Goal: Task Accomplishment & Management: Manage account settings

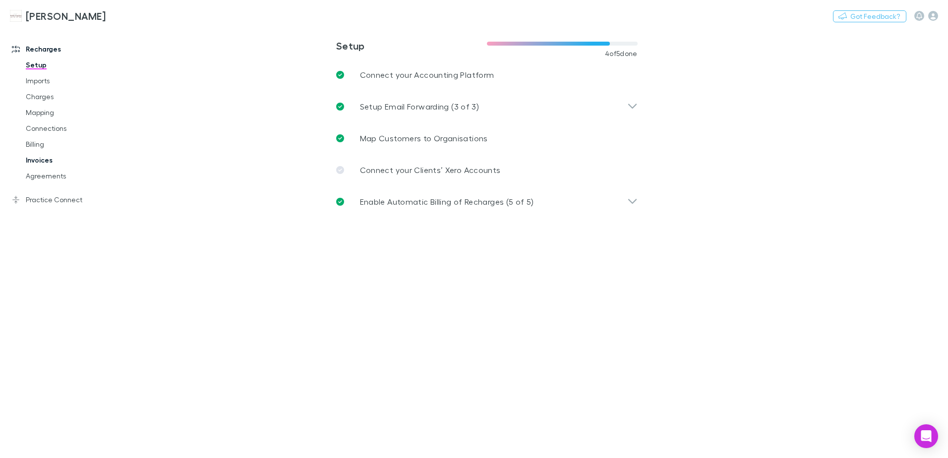
click at [41, 161] on link "Invoices" at bounding box center [75, 160] width 118 height 16
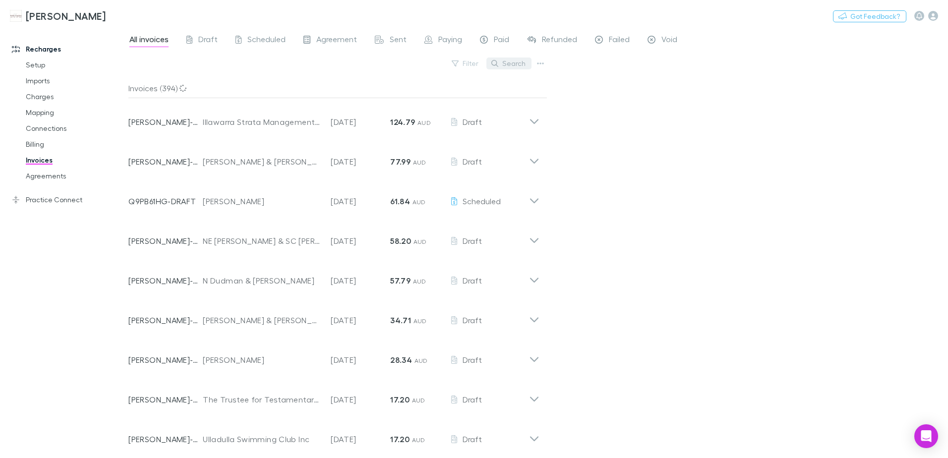
click at [505, 63] on button "Search" at bounding box center [509, 64] width 45 height 12
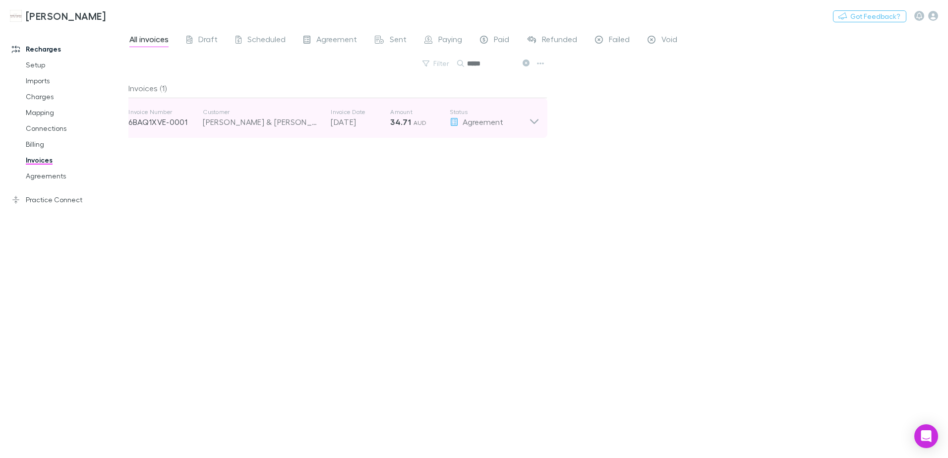
click at [425, 124] on p "34.71 AUD" at bounding box center [420, 122] width 60 height 12
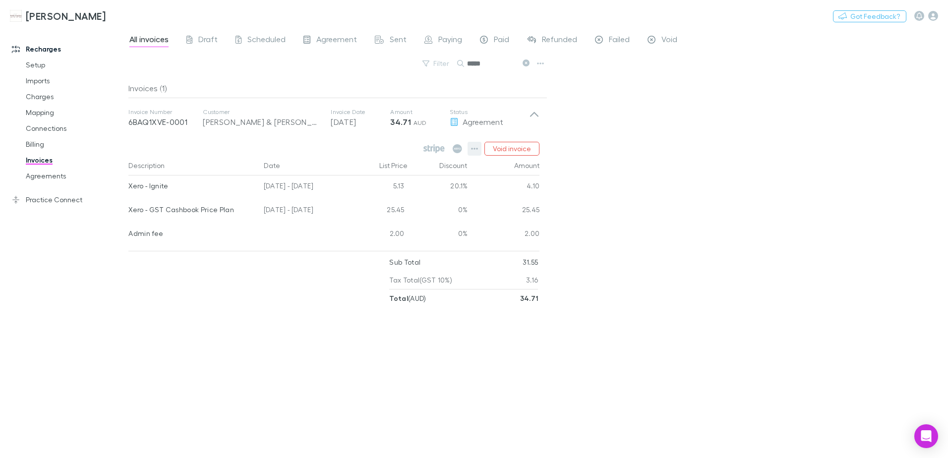
click at [477, 150] on icon "button" at bounding box center [474, 149] width 7 height 8
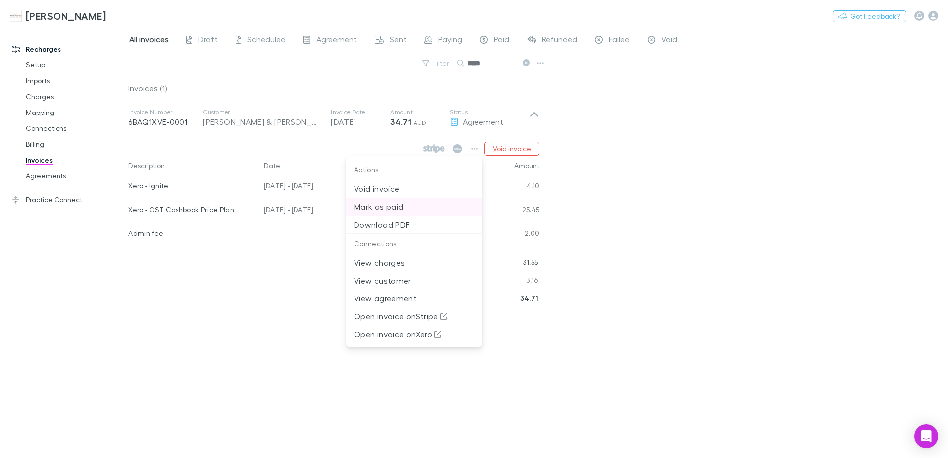
click at [387, 209] on p "Mark as paid" at bounding box center [414, 207] width 121 height 12
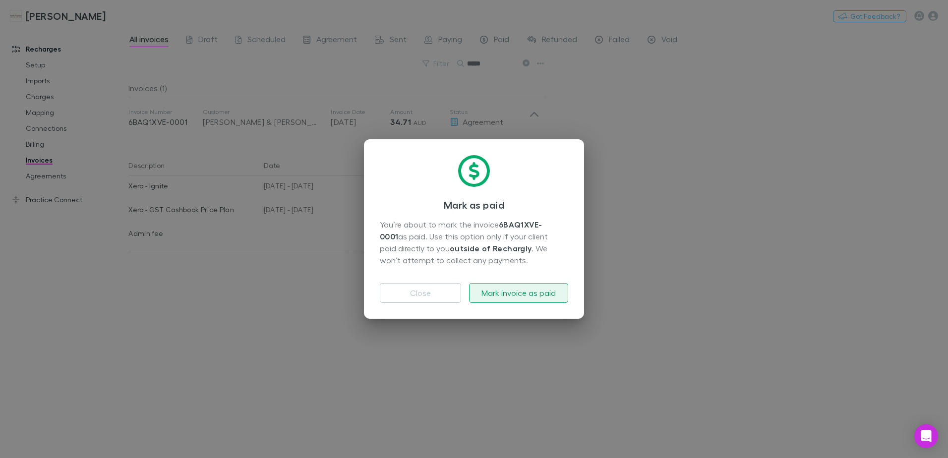
click at [503, 295] on button "Mark invoice as paid" at bounding box center [518, 293] width 99 height 20
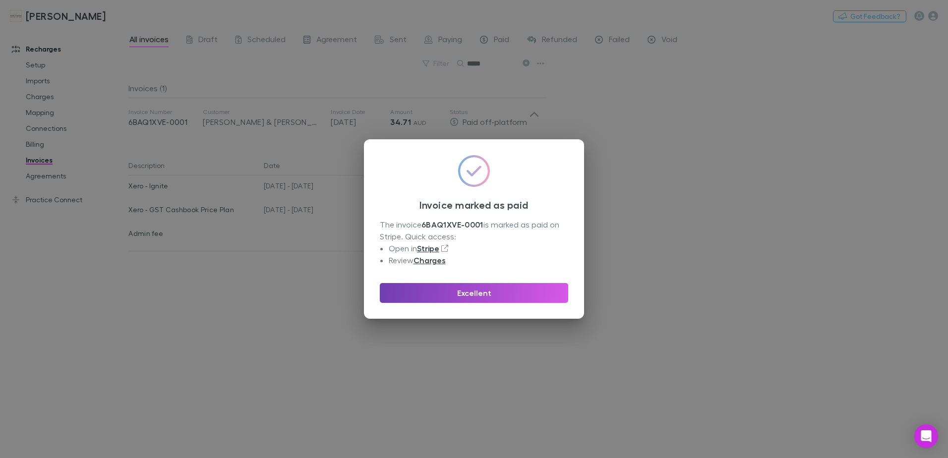
click at [503, 295] on button "Excellent" at bounding box center [474, 293] width 188 height 20
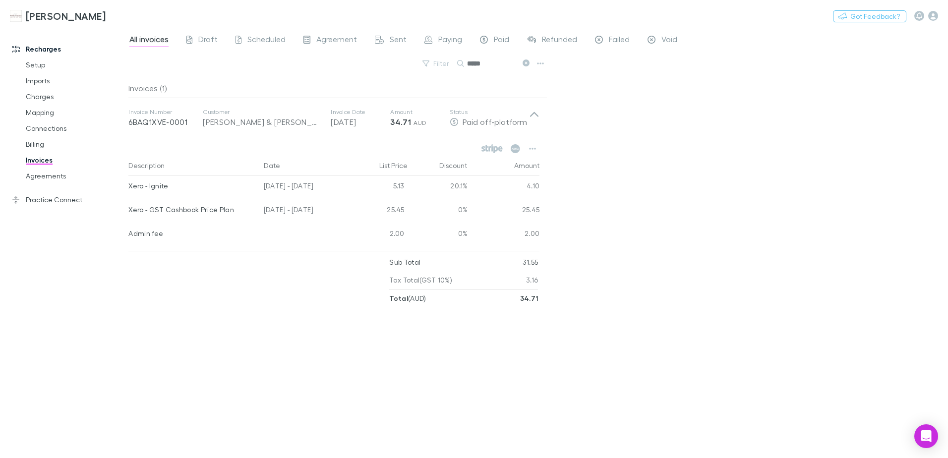
click at [527, 62] on icon at bounding box center [526, 63] width 7 height 7
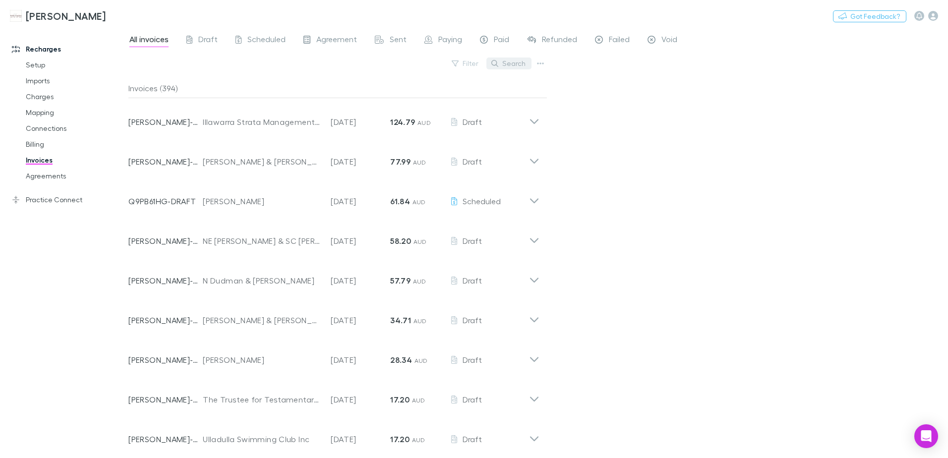
click at [516, 61] on button "Search" at bounding box center [509, 64] width 45 height 12
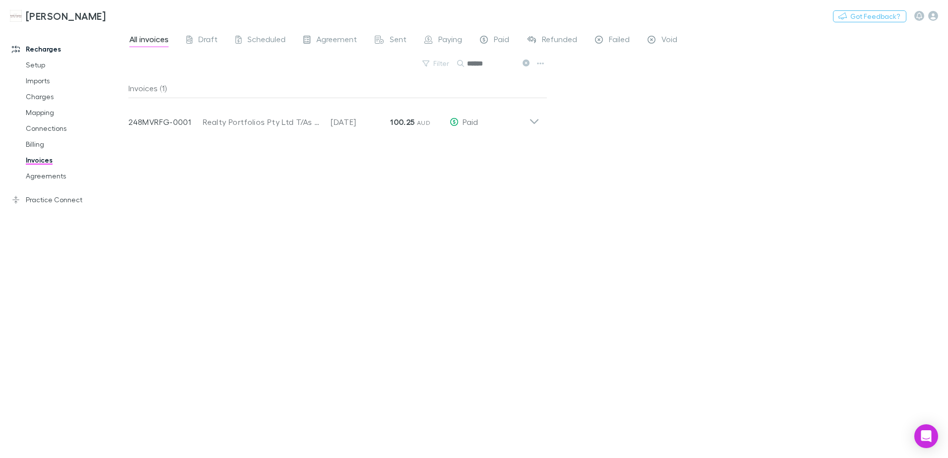
type input "******"
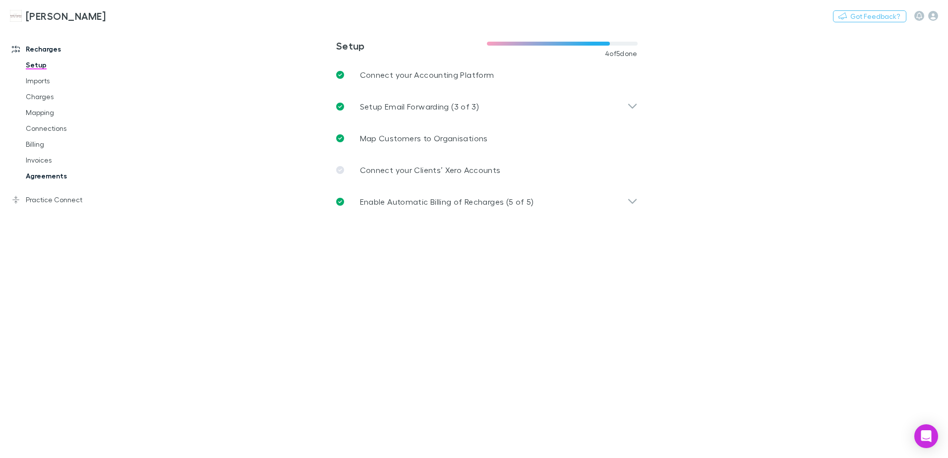
click at [31, 178] on link "Agreements" at bounding box center [75, 176] width 118 height 16
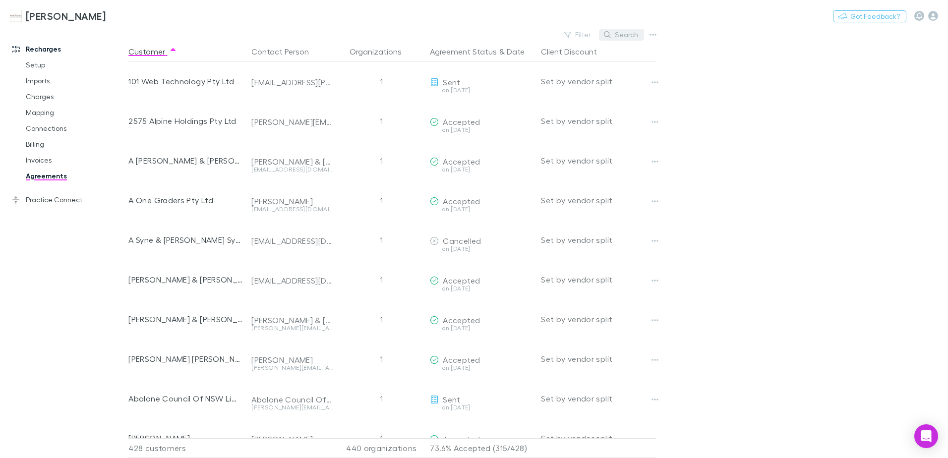
click at [626, 38] on button "Search" at bounding box center [621, 35] width 45 height 12
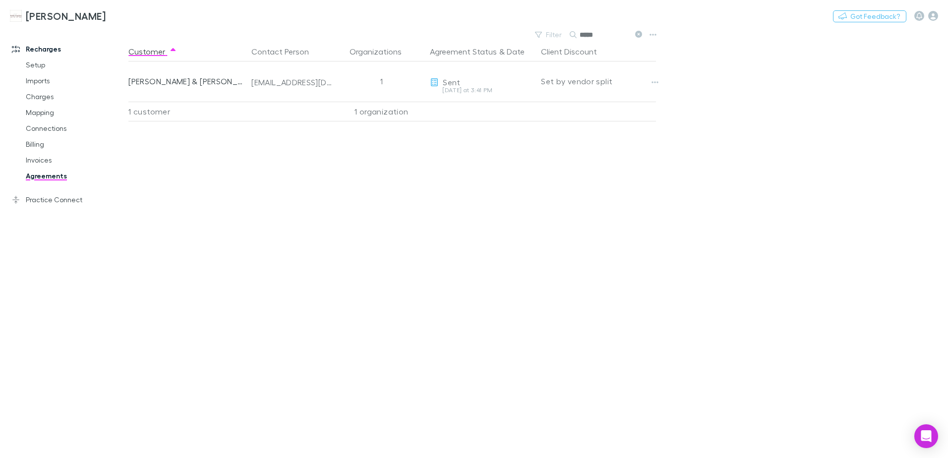
click at [640, 35] on icon at bounding box center [638, 34] width 7 height 7
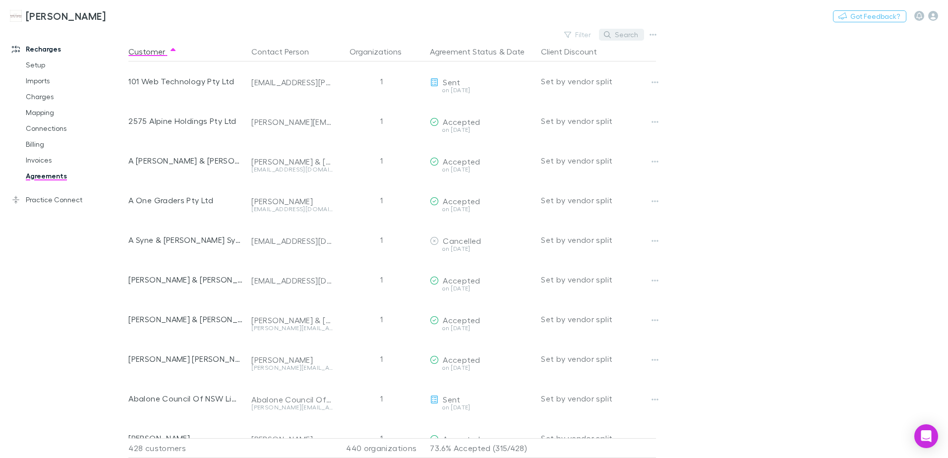
click at [608, 33] on icon "button" at bounding box center [607, 34] width 7 height 7
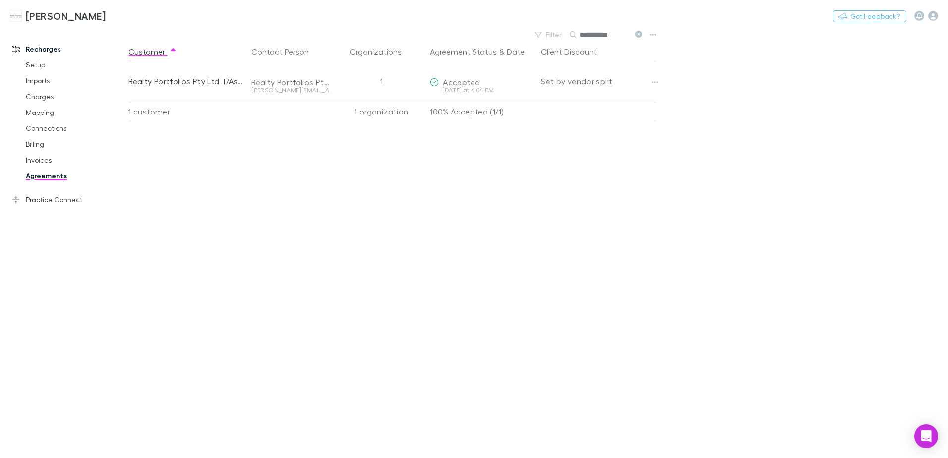
type input "**********"
